Goal: Transaction & Acquisition: Purchase product/service

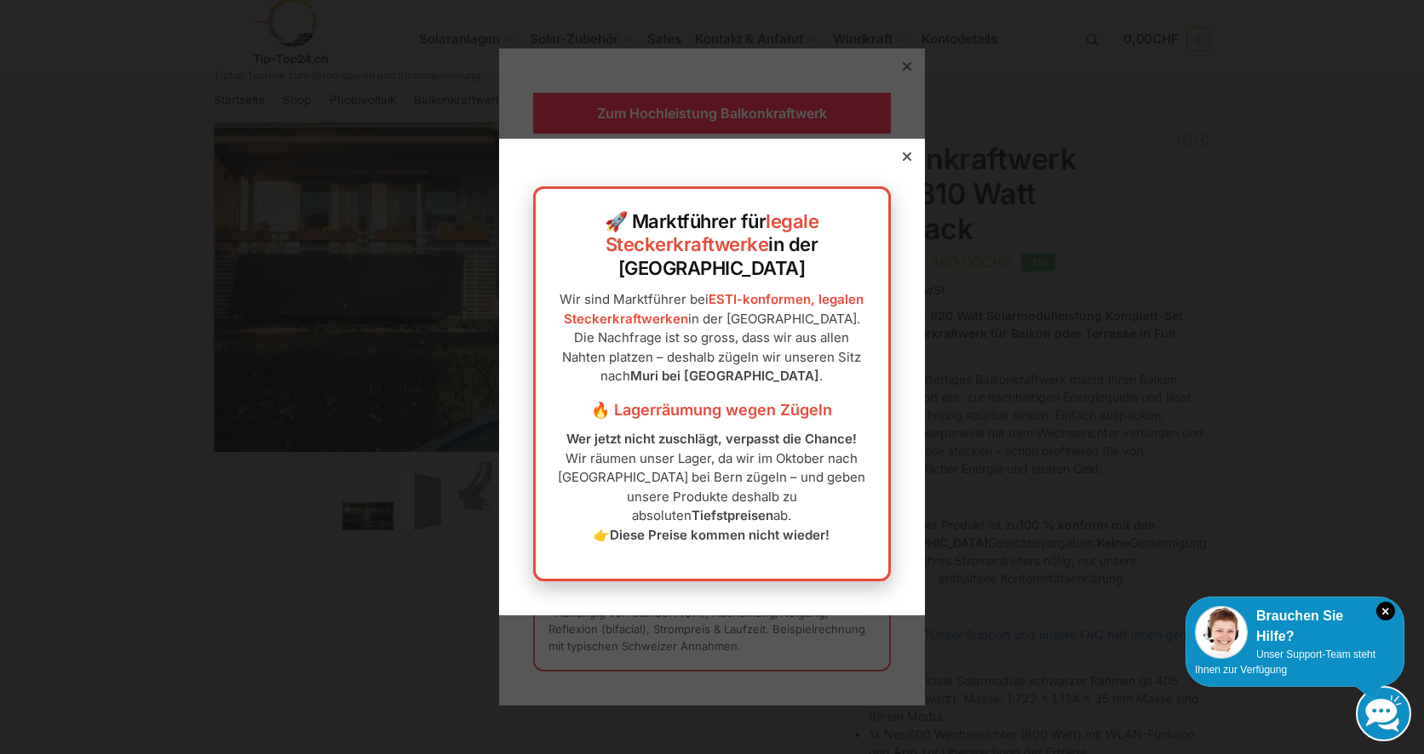
click at [903, 161] on icon at bounding box center [907, 156] width 9 height 9
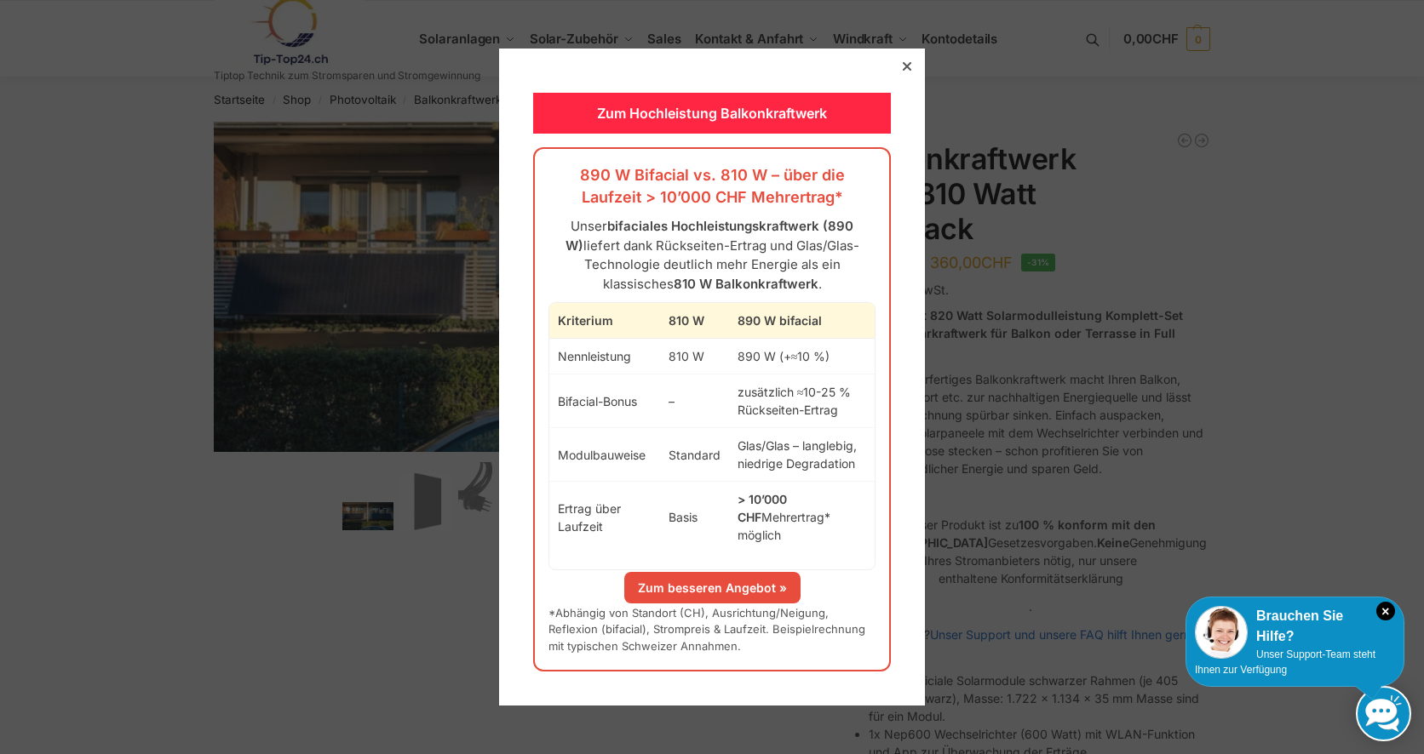
click at [903, 71] on icon at bounding box center [907, 66] width 9 height 9
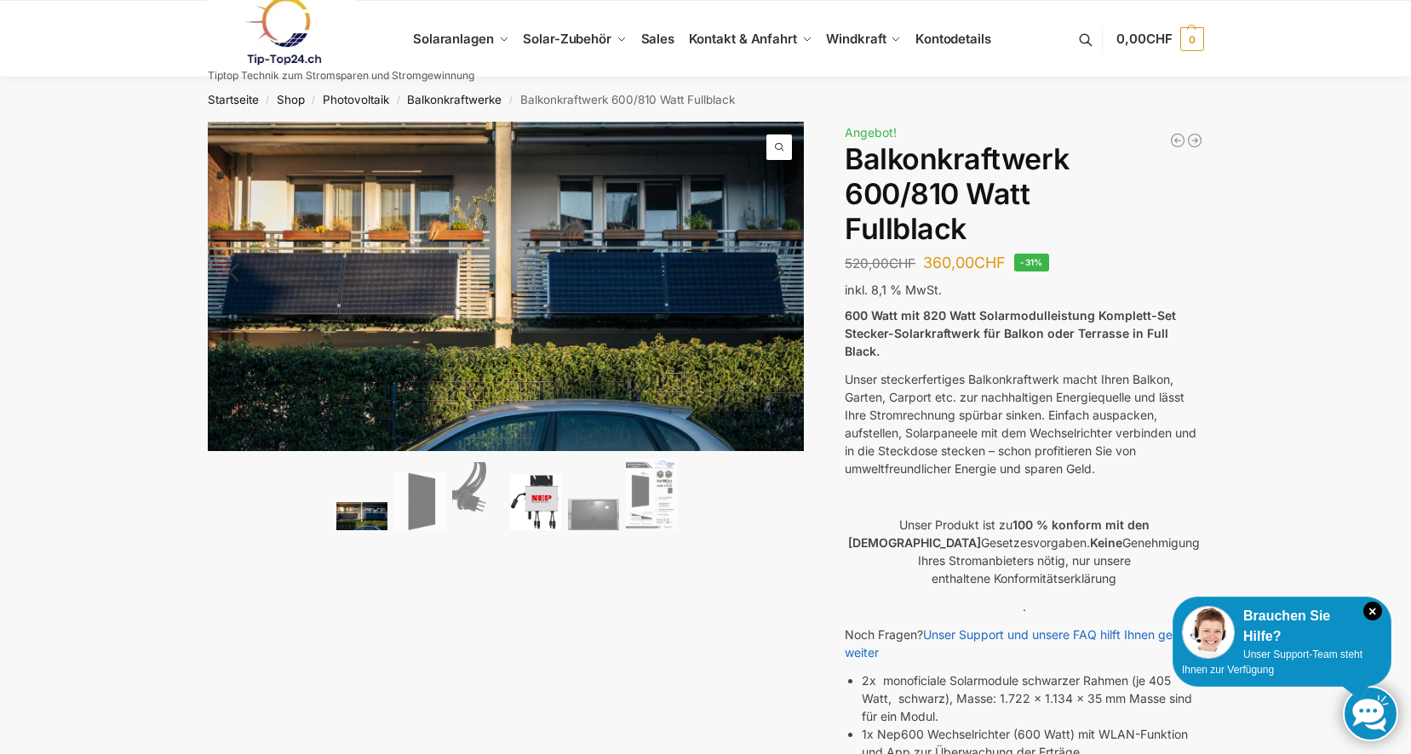
click at [526, 495] on img at bounding box center [535, 502] width 51 height 57
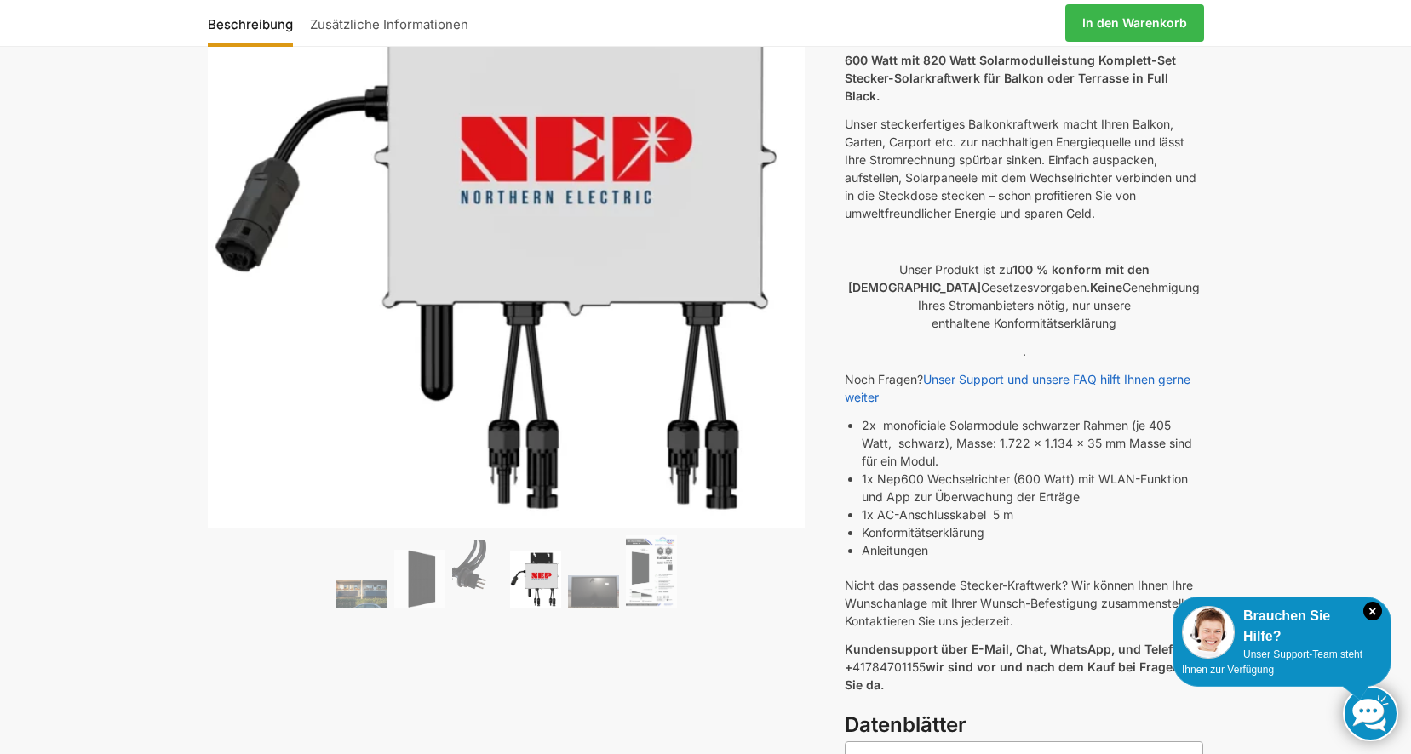
scroll to position [341, 0]
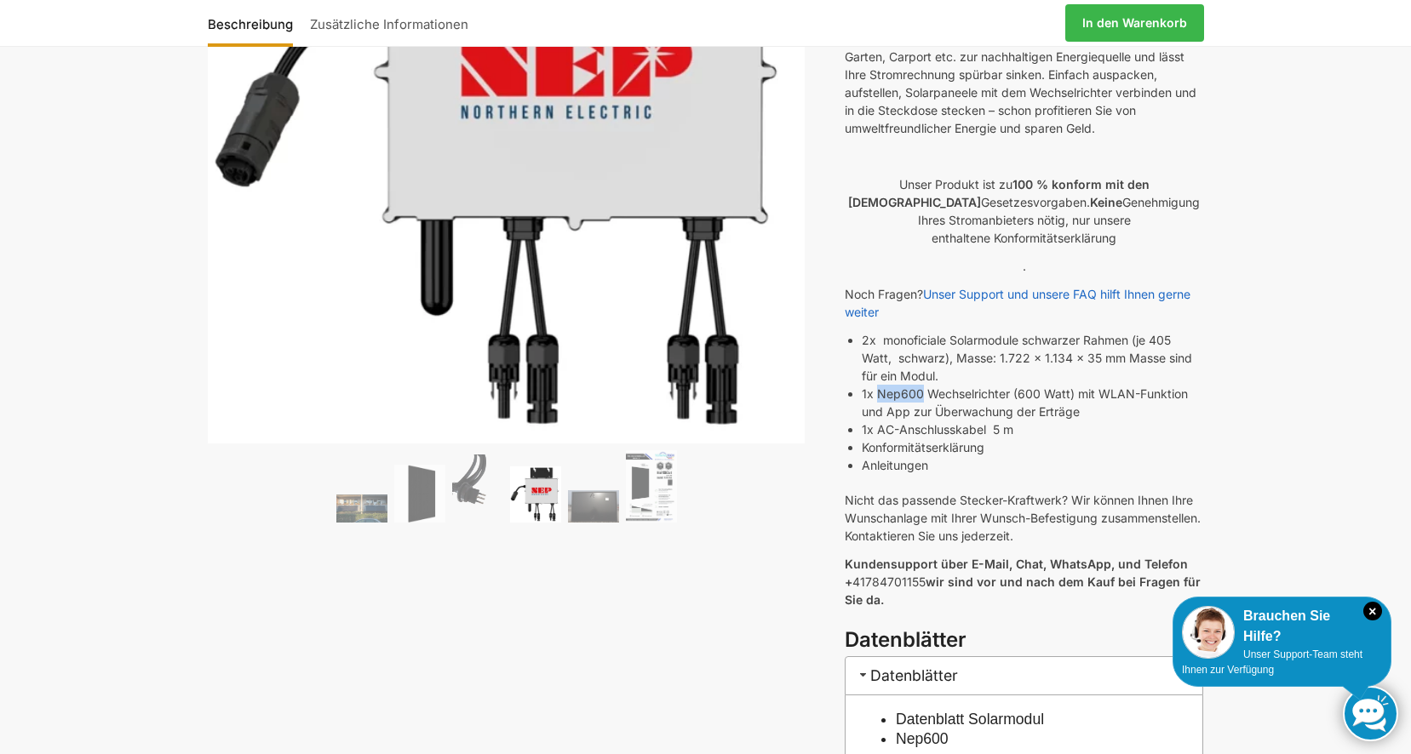
drag, startPoint x: 920, startPoint y: 376, endPoint x: 877, endPoint y: 380, distance: 42.7
click at [877, 385] on li "1x Nep600 Wechselrichter (600 Watt) mit WLAN-Funktion und App zur Überwachung d…" at bounding box center [1032, 403] width 341 height 36
copy li "Nep600"
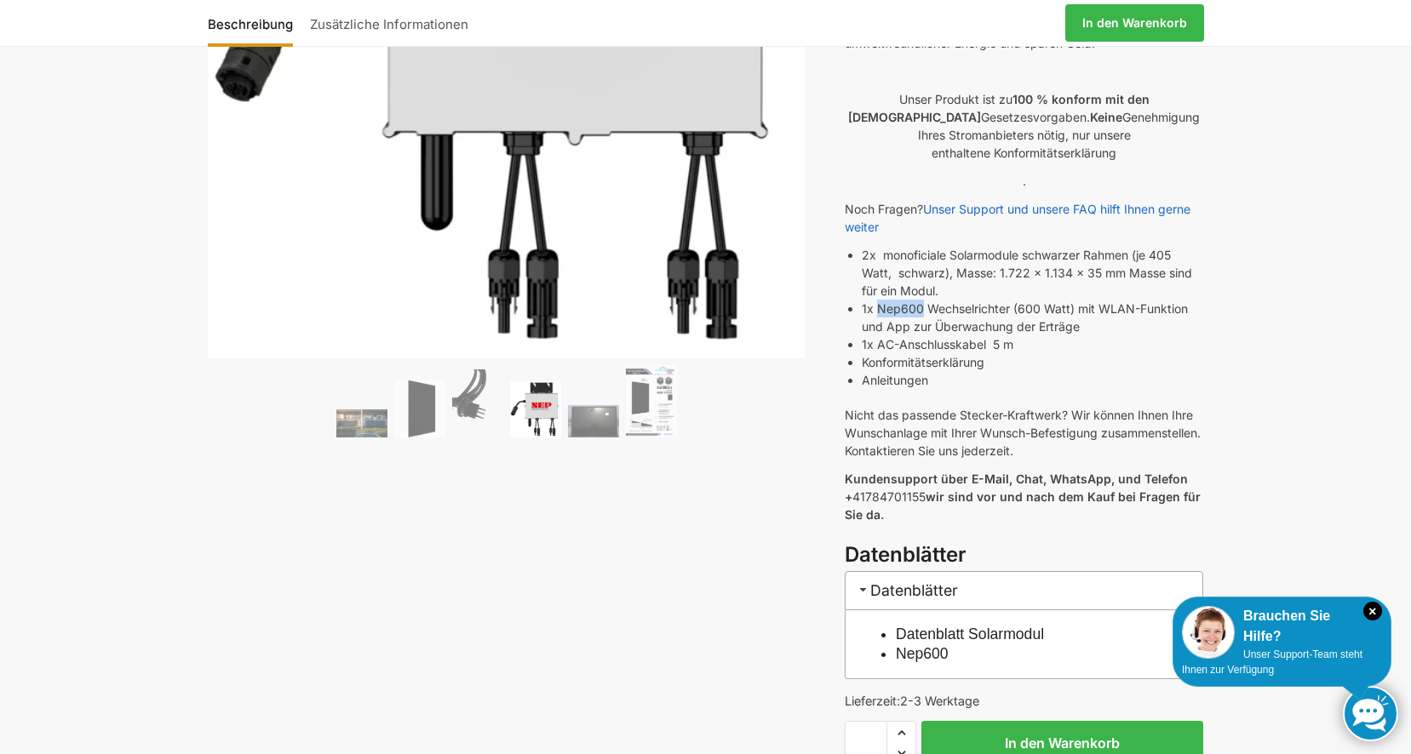
scroll to position [511, 0]
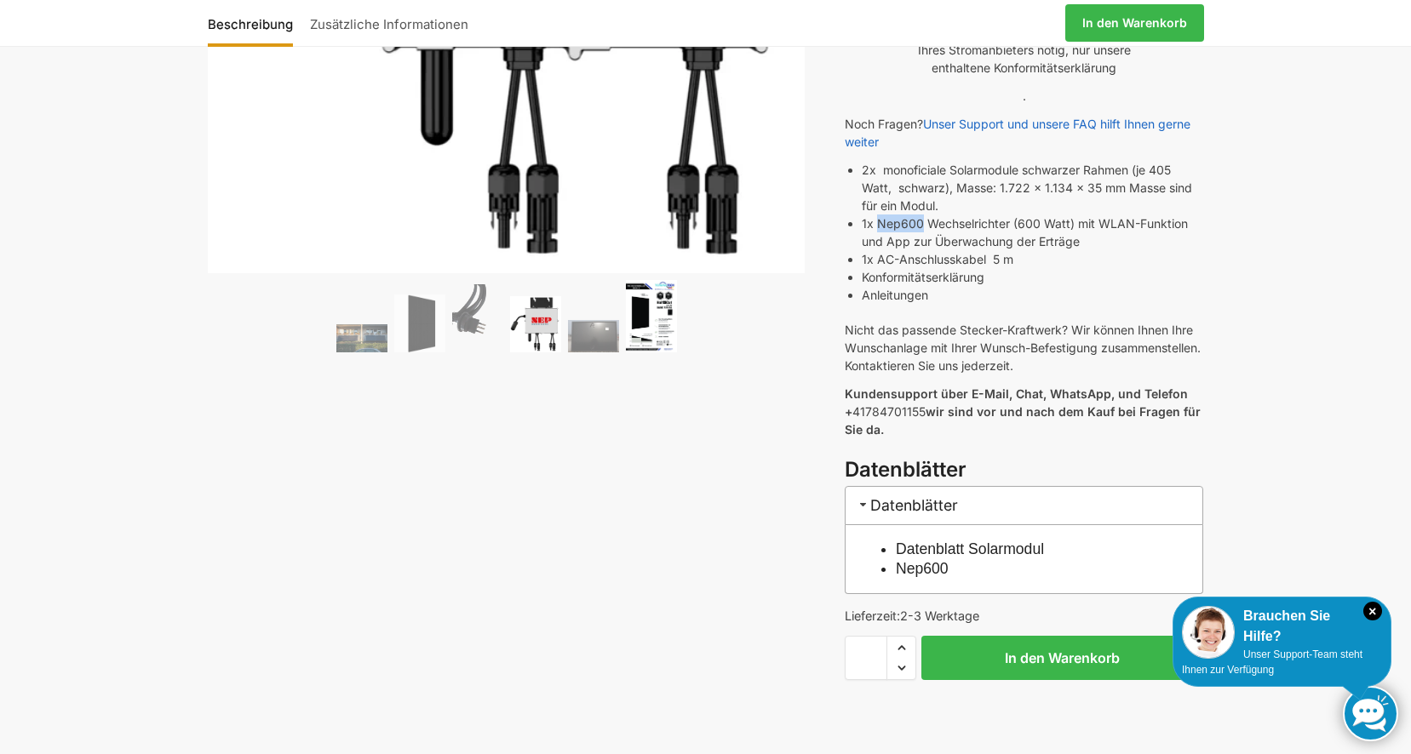
click at [674, 321] on img at bounding box center [651, 316] width 51 height 72
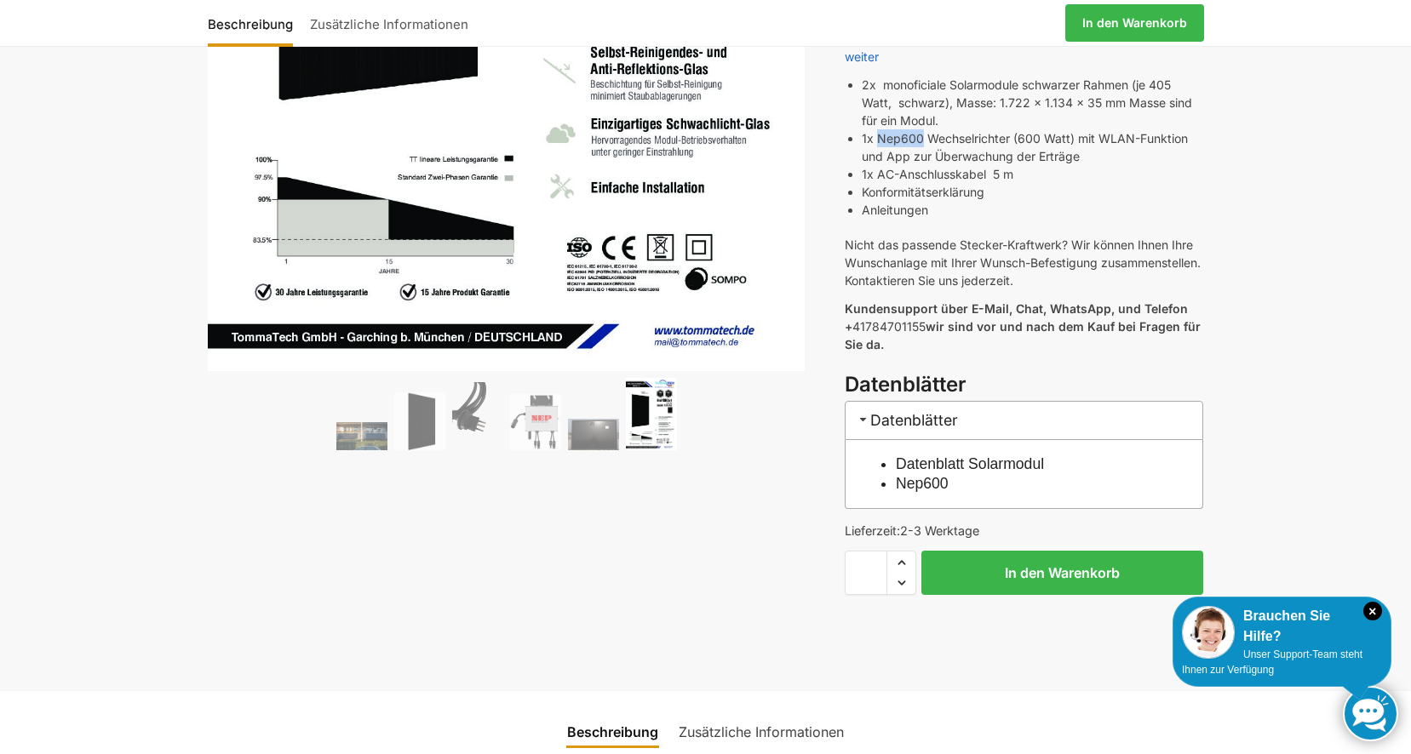
scroll to position [1107, 0]
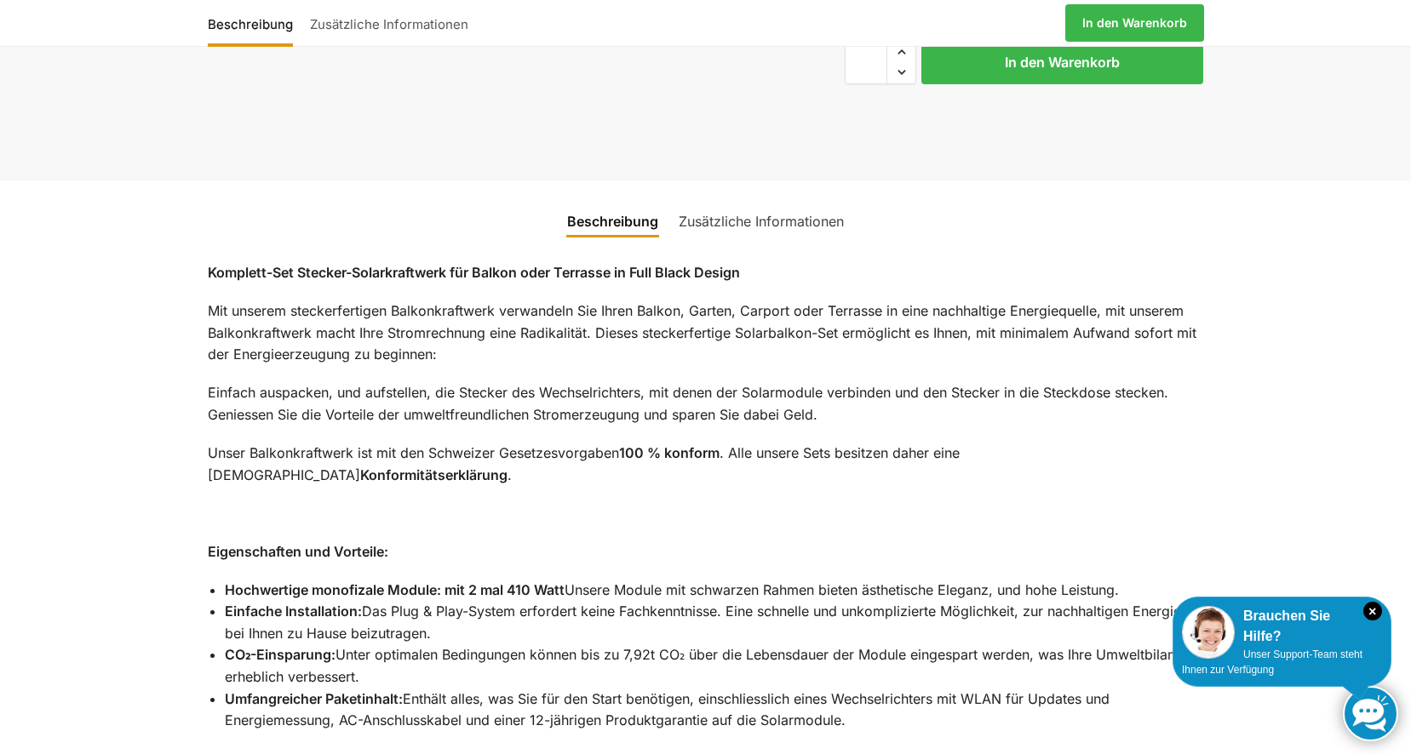
click at [763, 215] on link "Zusätzliche Informationen" at bounding box center [761, 221] width 186 height 41
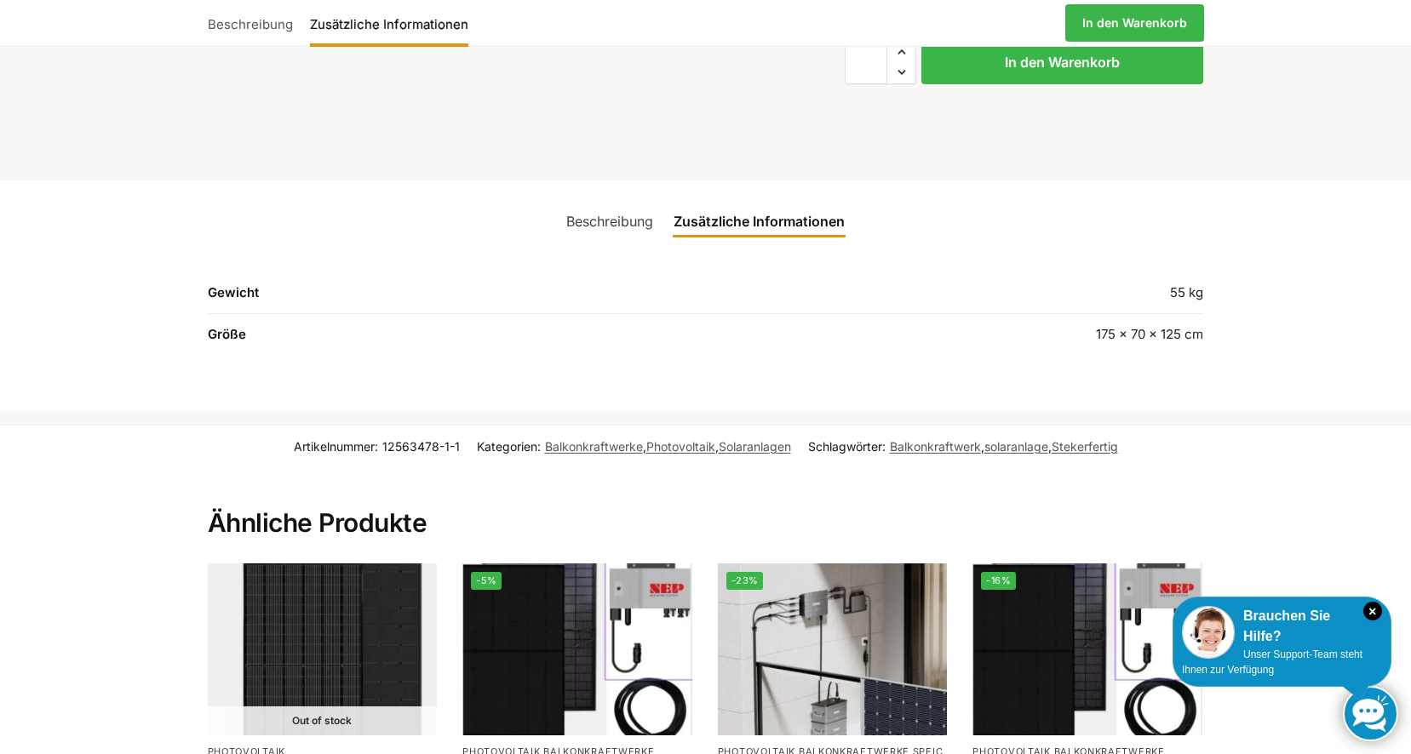
click at [628, 205] on link "Beschreibung" at bounding box center [609, 221] width 107 height 41
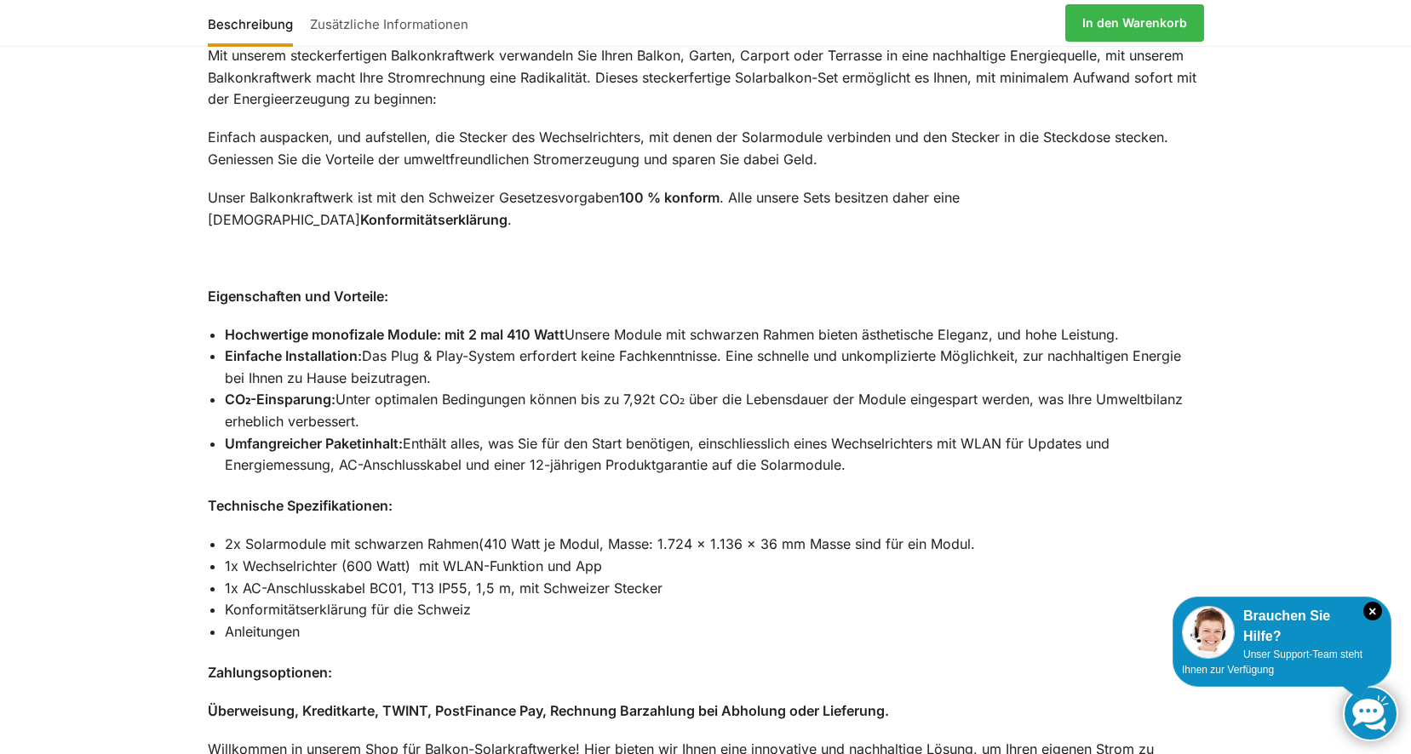
scroll to position [1788, 0]
